Goal: Information Seeking & Learning: Learn about a topic

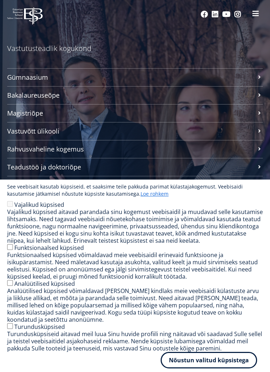
click at [259, 14] on span at bounding box center [255, 13] width 7 height 7
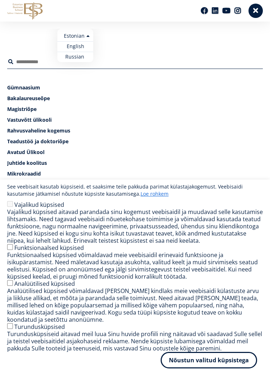
click at [89, 37] on ul "Estonian English Russian" at bounding box center [75, 45] width 36 height 33
click at [83, 49] on link "English" at bounding box center [75, 46] width 36 height 10
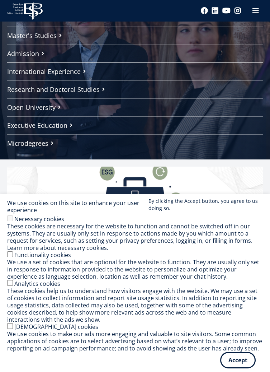
scroll to position [77, 0]
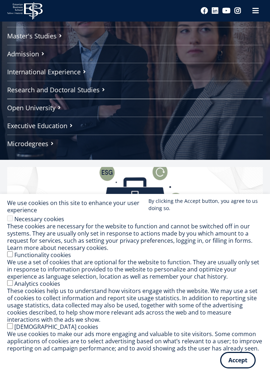
click at [60, 105] on link "Open University" at bounding box center [135, 108] width 256 height 18
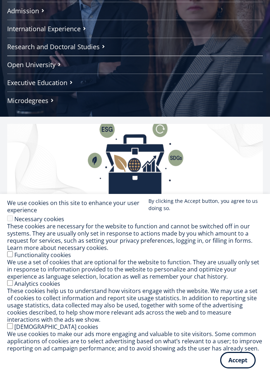
scroll to position [0, 0]
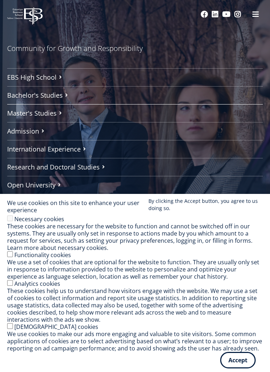
click at [55, 116] on link "Master's Studies" at bounding box center [135, 113] width 256 height 18
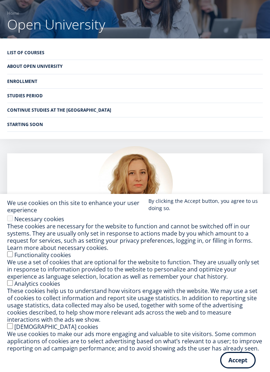
scroll to position [29, 0]
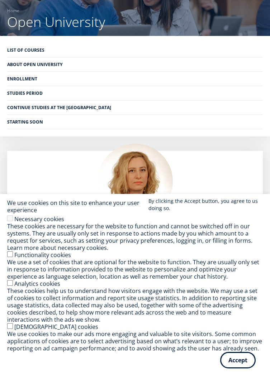
click at [126, 66] on link "About Open University" at bounding box center [135, 64] width 256 height 14
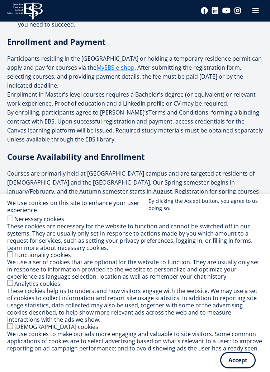
click at [230, 121] on p "Participants residing in the EU or holding a temporary residence permit can app…" at bounding box center [135, 99] width 256 height 90
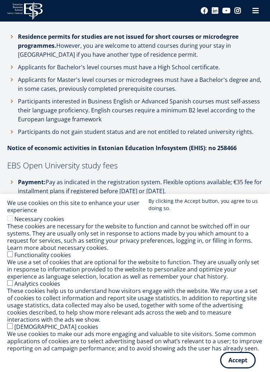
scroll to position [949, 0]
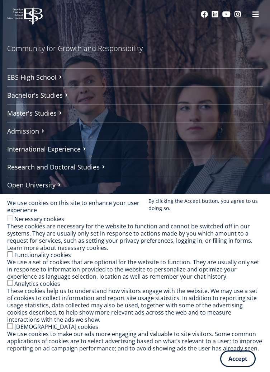
click at [238, 359] on button "Accept" at bounding box center [238, 358] width 36 height 17
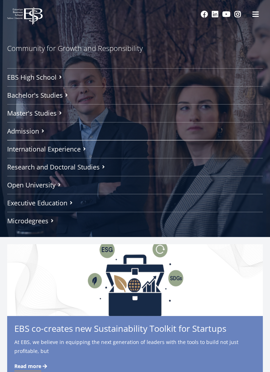
click at [76, 150] on link "International Experience" at bounding box center [135, 149] width 256 height 18
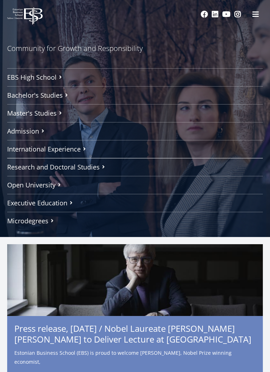
click at [145, 168] on link "Research and Doctoral Studies" at bounding box center [135, 167] width 256 height 18
